Goal: Transaction & Acquisition: Purchase product/service

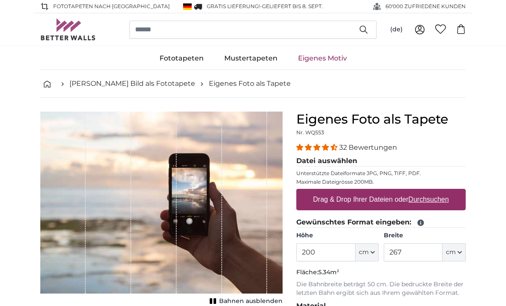
click at [375, 255] on button "cm" at bounding box center [366, 252] width 23 height 18
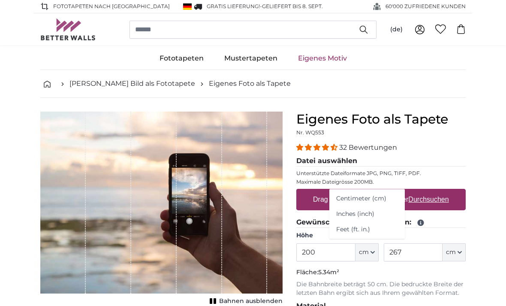
click at [375, 198] on link "Centimeter (cm)" at bounding box center [366, 198] width 75 height 15
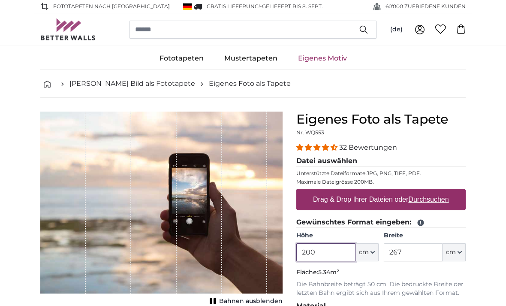
click at [328, 252] on input "200" at bounding box center [325, 252] width 59 height 18
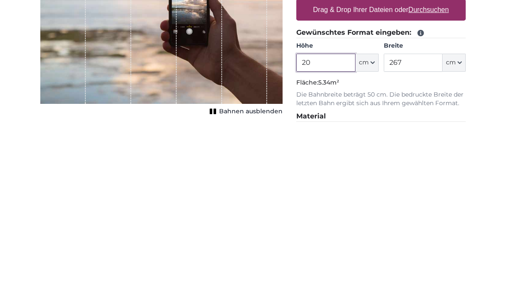
type input "2"
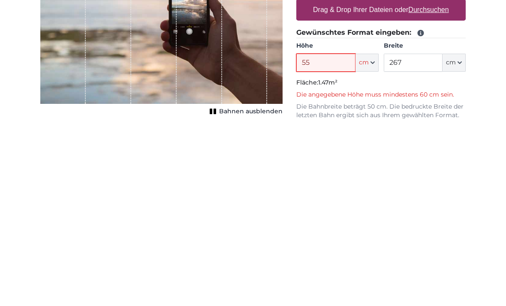
type input "5"
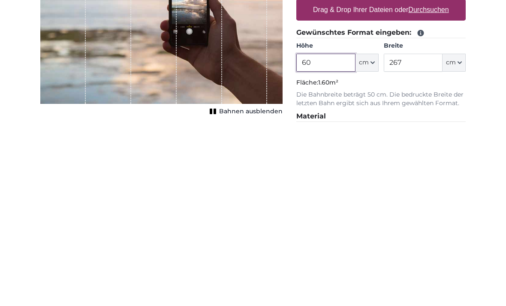
type input "60"
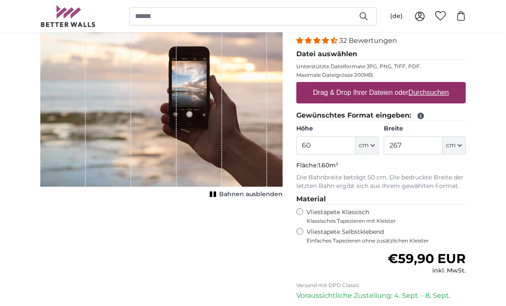
scroll to position [106, 0]
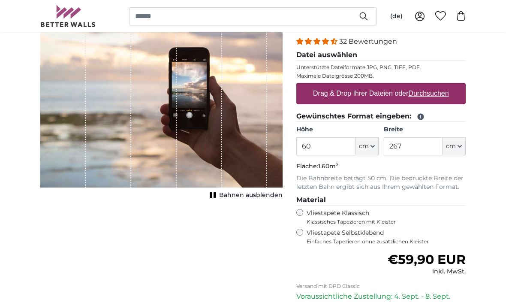
click at [434, 99] on label "Drag & Drop Ihrer Dateien oder Durchsuchen" at bounding box center [380, 93] width 143 height 17
click at [434, 85] on input "Drag & Drop Ihrer Dateien oder Durchsuchen" at bounding box center [380, 84] width 169 height 3
type input "**********"
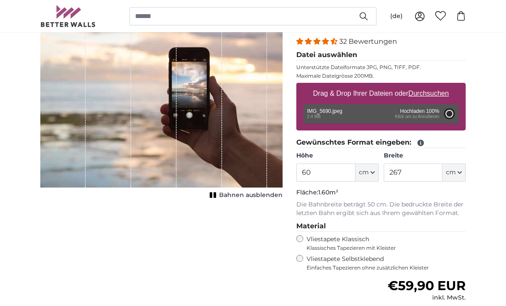
type input "200"
type input "266"
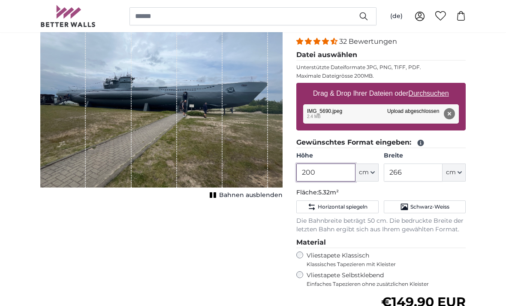
click at [331, 170] on input "200" at bounding box center [325, 172] width 59 height 18
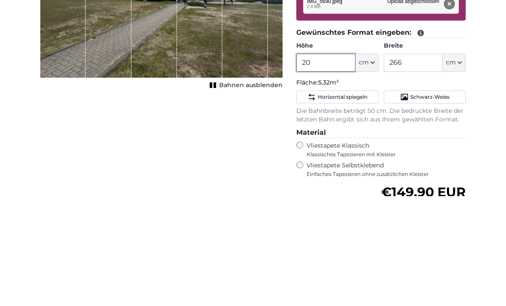
type input "2"
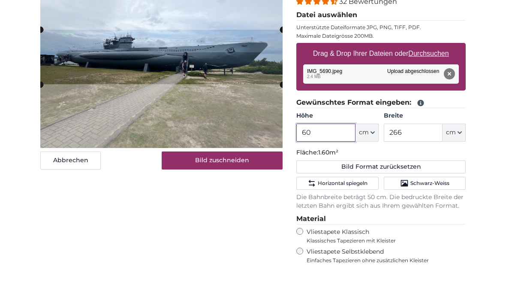
type input "60"
click at [433, 90] on u "Durchsuchen" at bounding box center [428, 93] width 40 height 7
click at [433, 83] on input "Drag & Drop Ihrer Dateien oder Durchsuchen" at bounding box center [380, 84] width 169 height 3
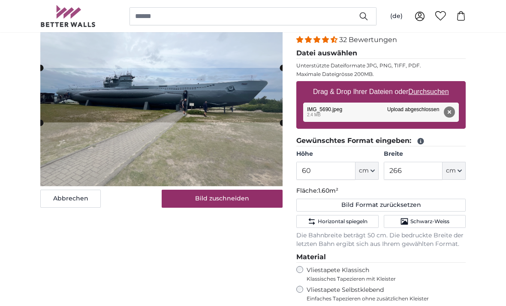
scroll to position [107, 0]
click at [186, 202] on button "Bild zuschneiden" at bounding box center [222, 199] width 121 height 18
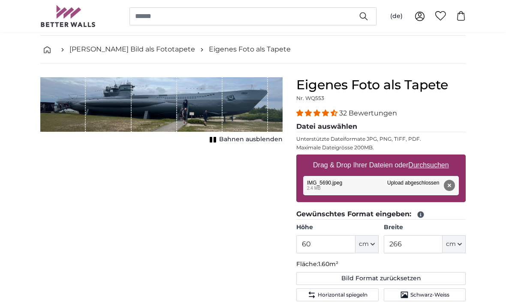
scroll to position [33, 0]
